Goal: Task Accomplishment & Management: Manage account settings

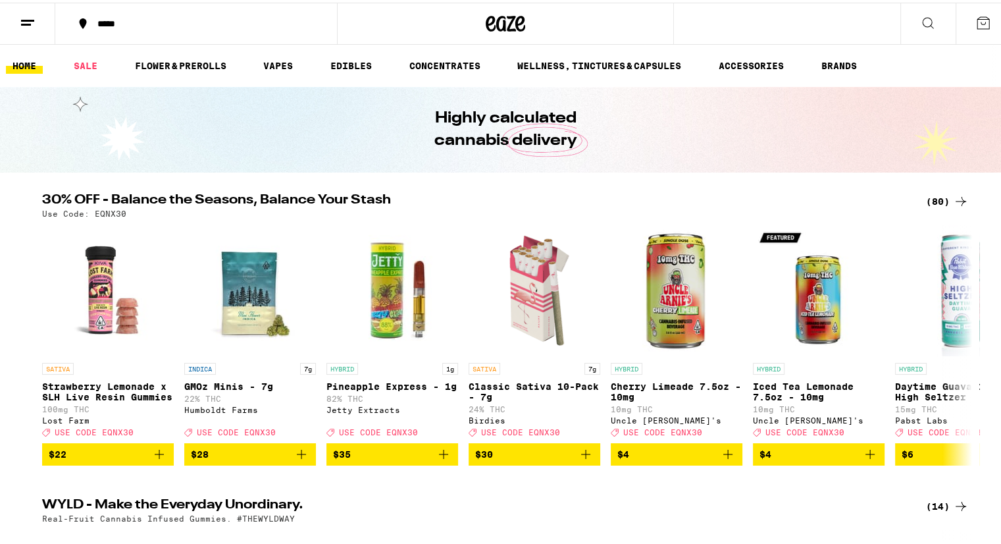
click at [33, 27] on icon at bounding box center [28, 21] width 16 height 16
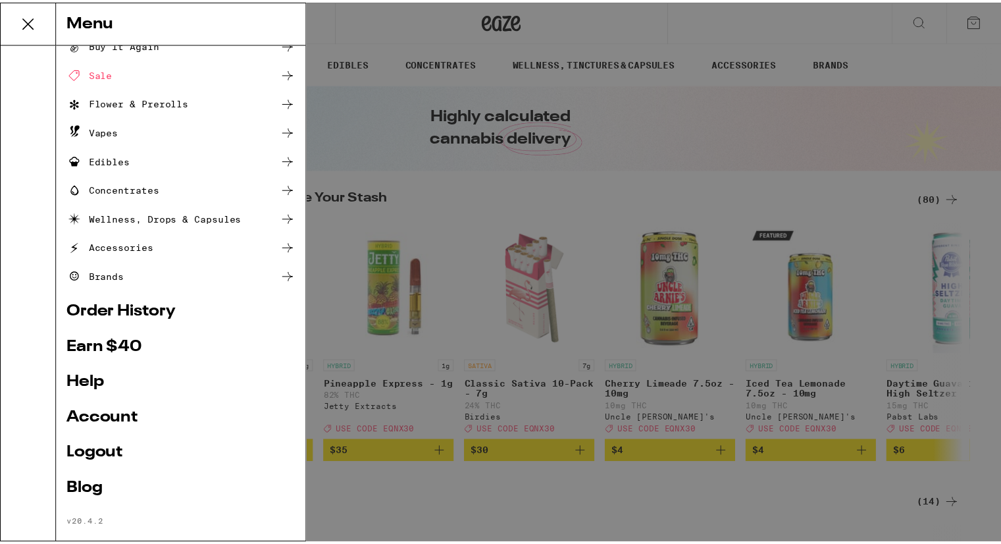
scroll to position [61, 0]
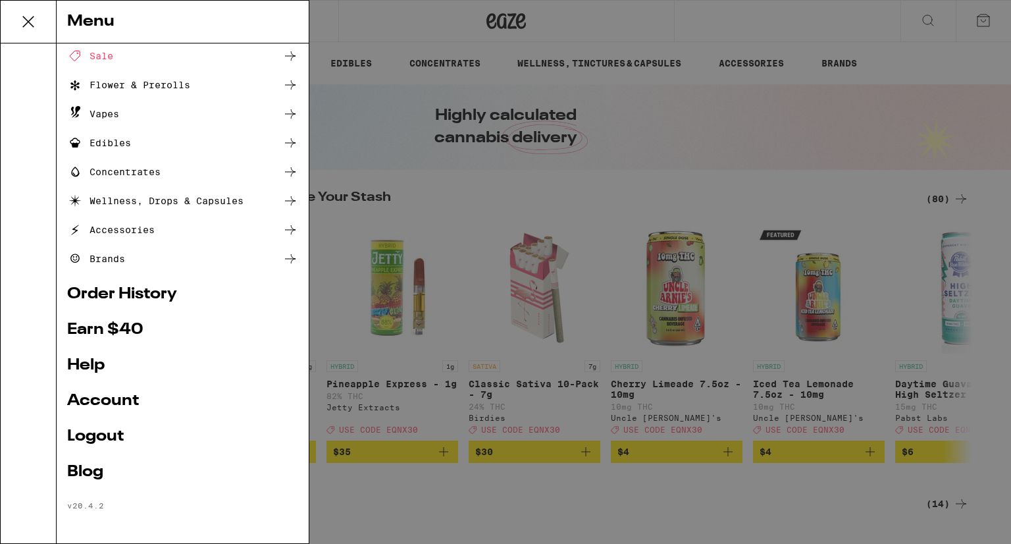
click at [100, 408] on link "Account" at bounding box center [182, 401] width 231 height 16
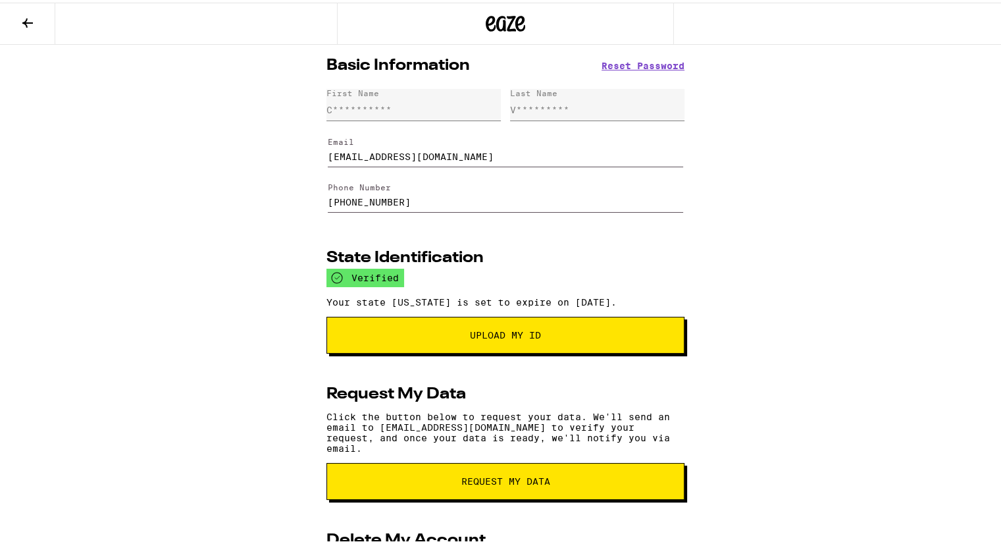
click at [34, 16] on icon at bounding box center [28, 21] width 16 height 16
